Goal: Task Accomplishment & Management: Manage account settings

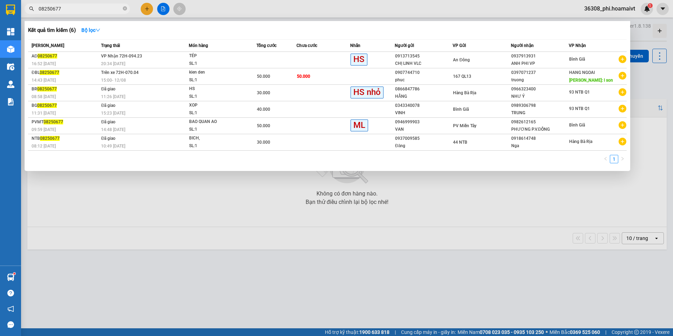
click at [0, 9] on html "Kết quả tìm kiếm ( 6 ) Bộ lọc Mã ĐH Trạng thái Món hàng Tổng cước Chưa cước Nhã…" at bounding box center [336, 168] width 673 height 336
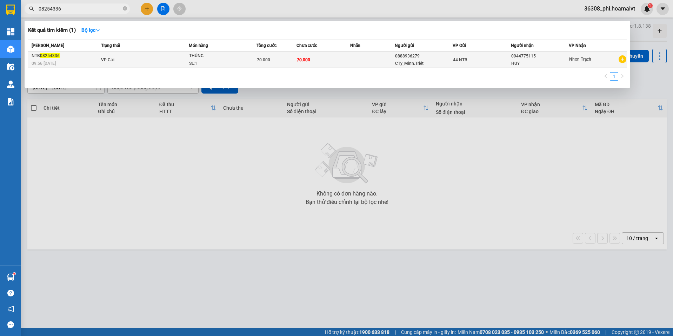
type input "08254336"
click at [60, 60] on div "09:56 [DATE]" at bounding box center [65, 64] width 67 height 8
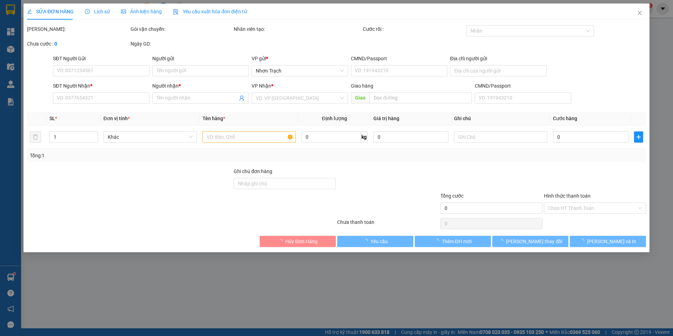
type input "0888936279"
type input "CTy_Minh.Triết"
type input "0315311351"
type input "0944775115"
type input "HUY"
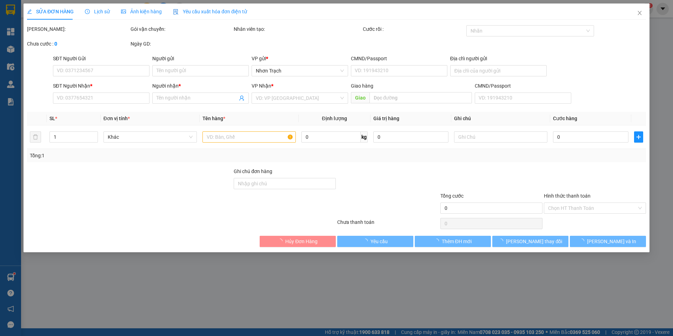
type input "70.000"
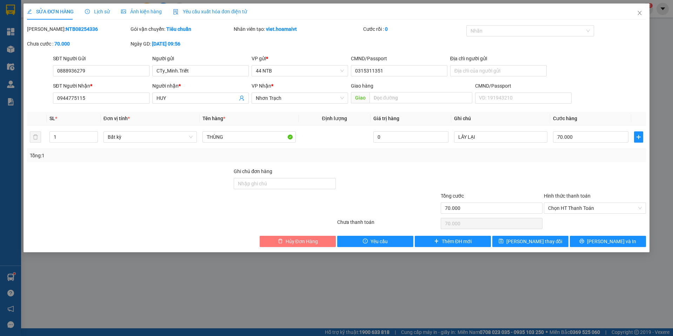
click at [304, 241] on span "Hủy Đơn Hàng" at bounding box center [301, 242] width 32 height 8
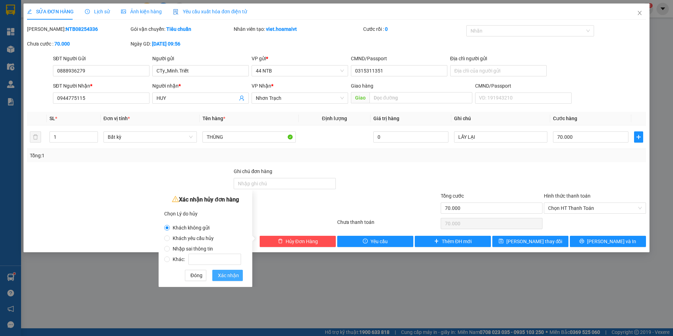
click at [229, 271] on button "Xác nhận" at bounding box center [227, 275] width 31 height 11
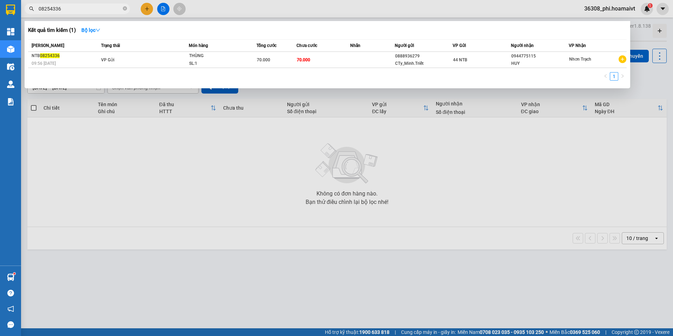
click at [74, 7] on input "08254336" at bounding box center [80, 9] width 83 height 8
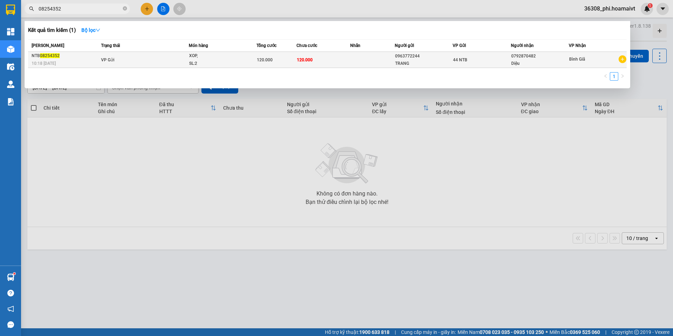
type input "08254352"
click at [109, 53] on td "VP Gửi" at bounding box center [143, 60] width 89 height 16
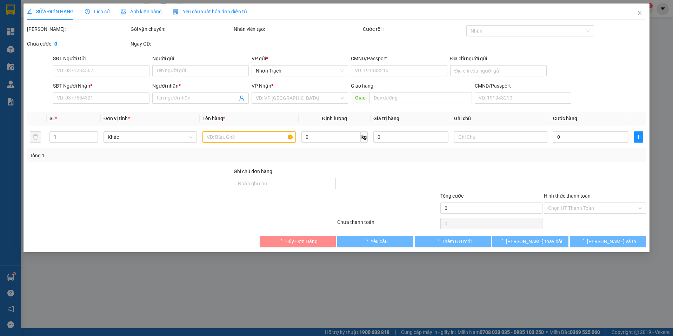
type input "0963772244"
type input "TRANG"
type input "0792870482"
type input "Diệu"
type input "120.000"
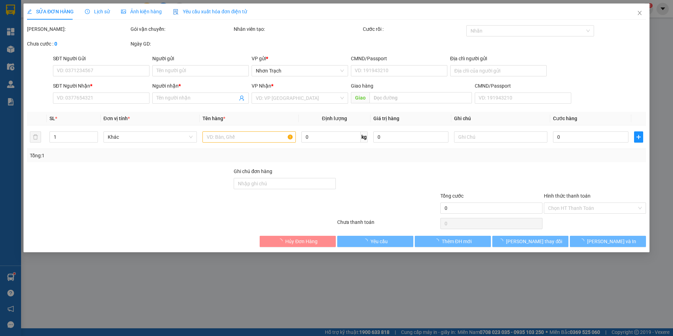
type input "120.000"
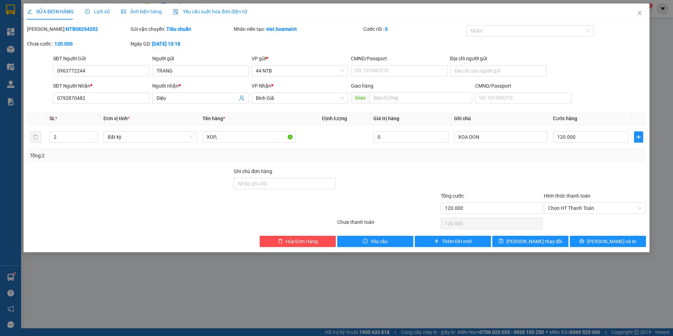
click at [318, 234] on div "Total Paid Fee 0 Total UnPaid Fee 120.000 Cash Collection Total Fee Mã ĐH: NTB0…" at bounding box center [336, 136] width 619 height 222
click at [318, 239] on button "Hủy Đơn Hàng" at bounding box center [297, 241] width 76 height 11
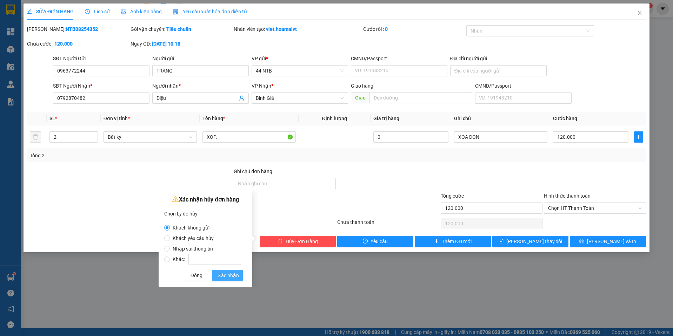
click at [231, 273] on span "Xác nhận" at bounding box center [228, 276] width 21 height 8
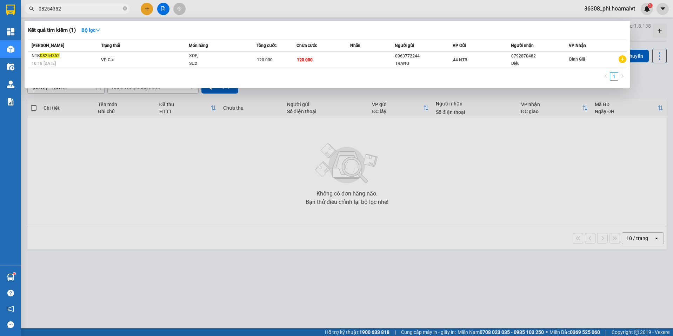
drag, startPoint x: 68, startPoint y: 9, endPoint x: -1, endPoint y: 9, distance: 69.1
click at [0, 9] on html "Kết quả tìm kiếm ( 1 ) Bộ lọc Mã ĐH Trạng thái Món hàng Tổng cước Chưa cước Nhã…" at bounding box center [336, 168] width 673 height 336
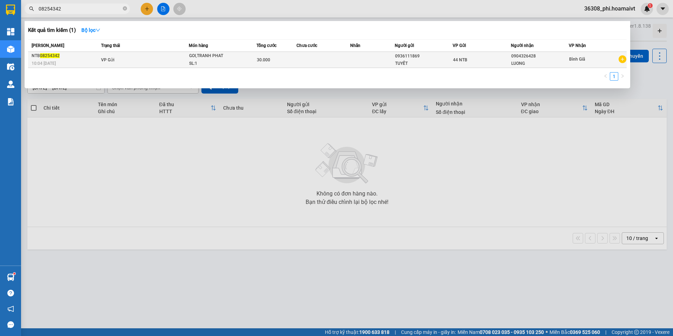
type input "08254342"
click at [86, 62] on div "10:04 [DATE]" at bounding box center [65, 64] width 67 height 8
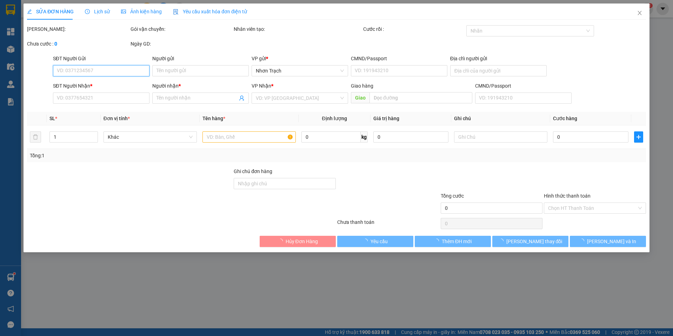
type input "0936111869"
type input "TUYẾT"
type input "0904326428"
type input "LUONG"
type input "30.000"
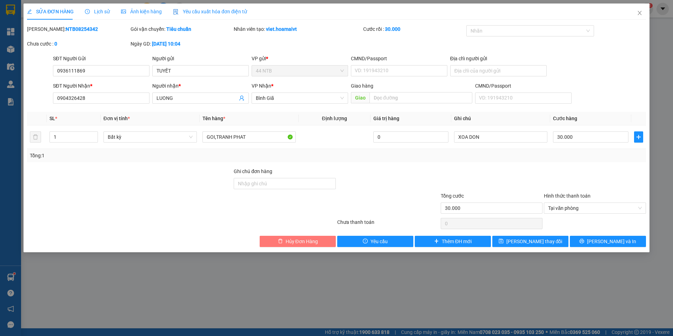
click at [302, 236] on button "Hủy Đơn Hàng" at bounding box center [297, 241] width 76 height 11
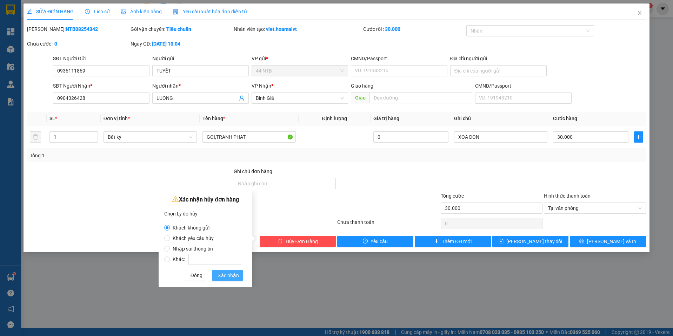
click at [235, 277] on span "Xác nhận" at bounding box center [228, 276] width 21 height 8
